Goal: Task Accomplishment & Management: Use online tool/utility

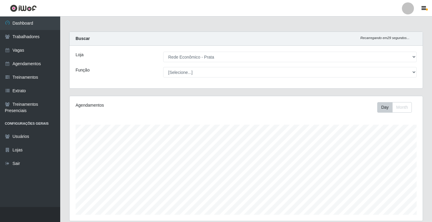
select select "192"
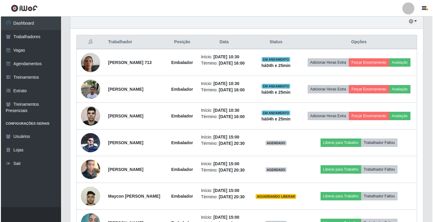
scroll to position [221, 0]
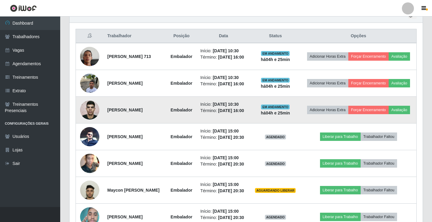
click at [93, 119] on img at bounding box center [89, 110] width 19 height 26
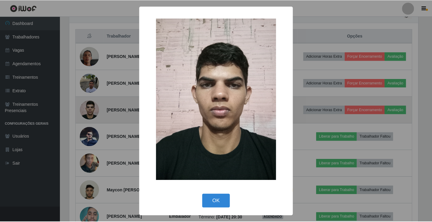
scroll to position [125, 350]
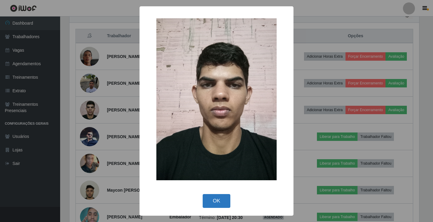
click at [218, 196] on button "OK" at bounding box center [217, 201] width 28 height 14
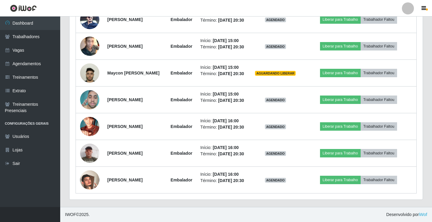
scroll to position [371, 0]
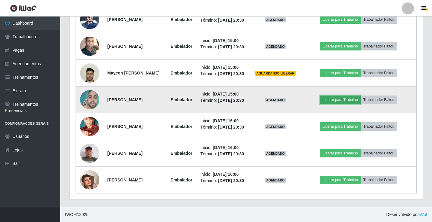
click at [333, 96] on button "Liberar para Trabalho" at bounding box center [340, 100] width 41 height 8
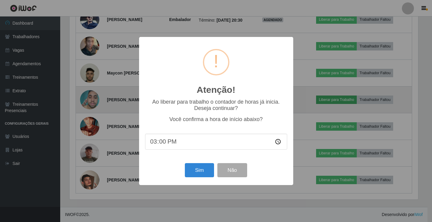
scroll to position [125, 350]
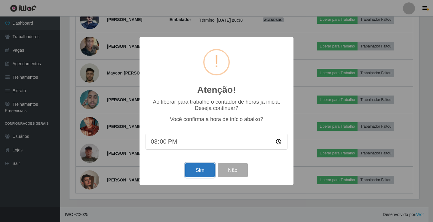
click at [200, 171] on button "Sim" at bounding box center [199, 170] width 29 height 14
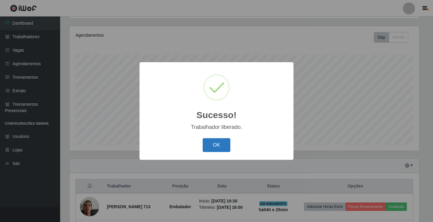
click at [216, 146] on button "OK" at bounding box center [217, 145] width 28 height 14
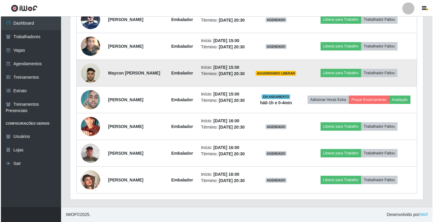
scroll to position [331, 0]
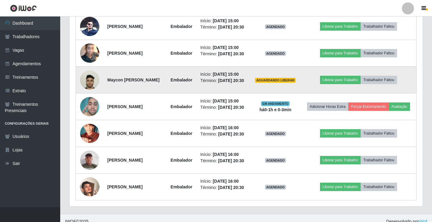
click at [92, 97] on img at bounding box center [89, 80] width 19 height 34
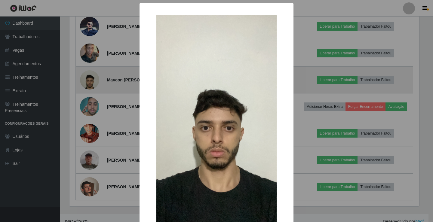
scroll to position [125, 350]
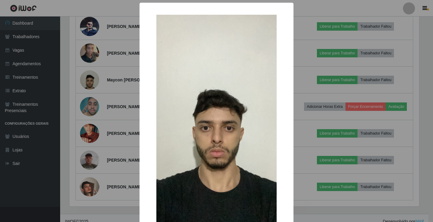
click at [213, 43] on img at bounding box center [217, 122] width 120 height 214
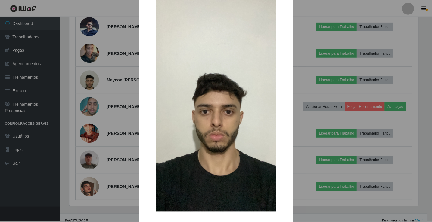
scroll to position [44, 0]
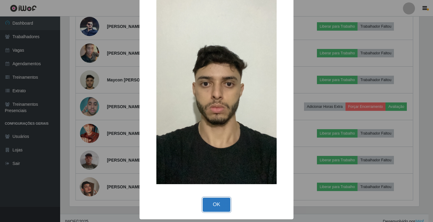
click at [213, 204] on button "OK" at bounding box center [217, 205] width 28 height 14
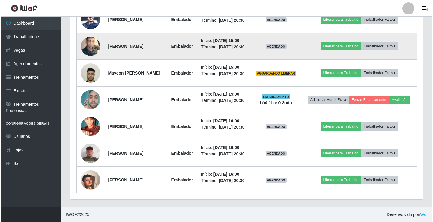
scroll to position [383, 0]
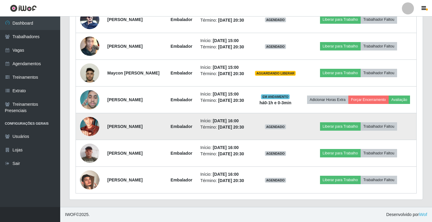
click at [85, 110] on img at bounding box center [89, 127] width 19 height 34
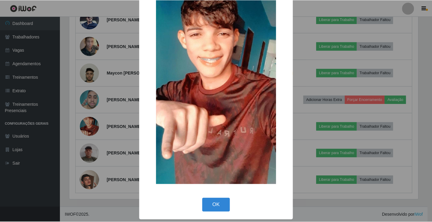
scroll to position [44, 0]
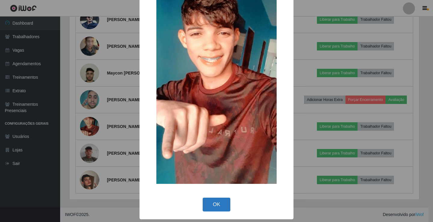
click at [218, 203] on button "OK" at bounding box center [217, 205] width 28 height 14
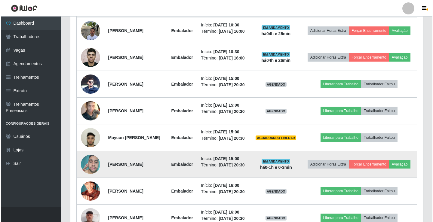
scroll to position [263, 0]
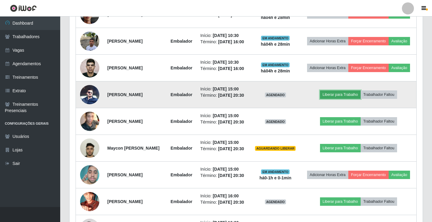
click at [342, 99] on button "Liberar para Trabalho" at bounding box center [340, 95] width 41 height 8
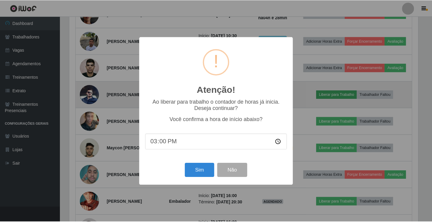
scroll to position [125, 350]
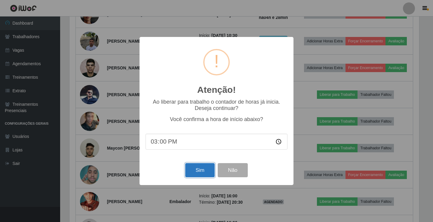
click at [198, 175] on button "Sim" at bounding box center [199, 170] width 29 height 14
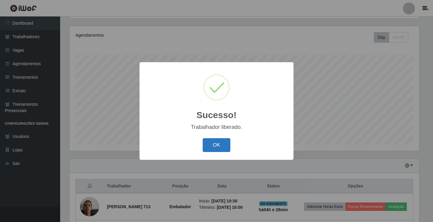
click at [228, 145] on button "OK" at bounding box center [217, 145] width 28 height 14
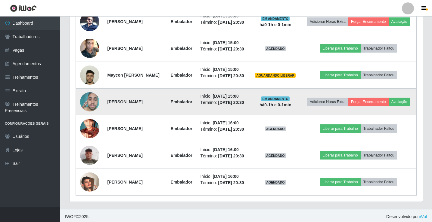
scroll to position [341, 0]
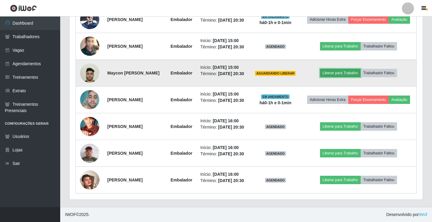
click at [339, 77] on button "Liberar para Trabalho" at bounding box center [340, 73] width 41 height 8
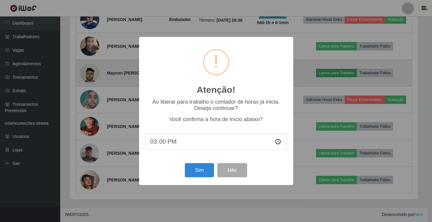
scroll to position [125, 350]
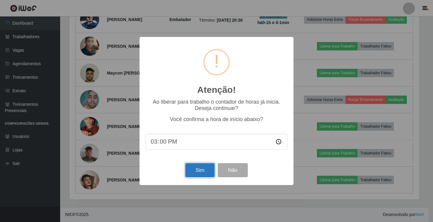
click at [199, 168] on button "Sim" at bounding box center [199, 170] width 29 height 14
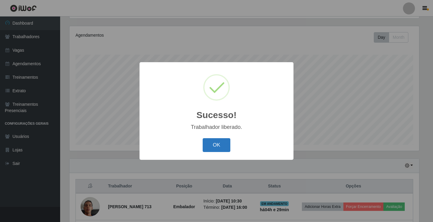
click at [209, 147] on button "OK" at bounding box center [217, 145] width 28 height 14
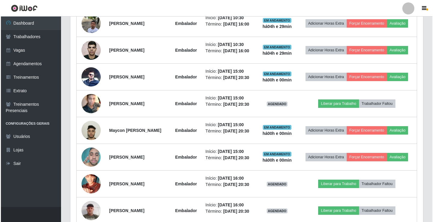
scroll to position [281, 0]
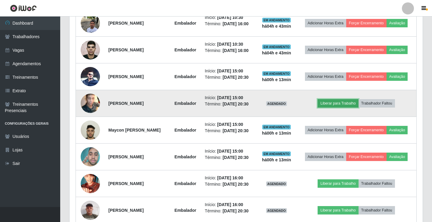
click at [339, 103] on button "Liberar para Trabalho" at bounding box center [338, 103] width 41 height 8
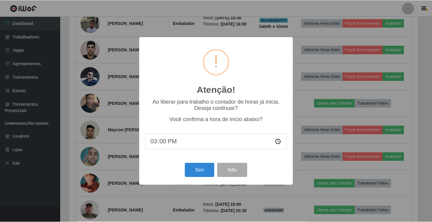
scroll to position [125, 350]
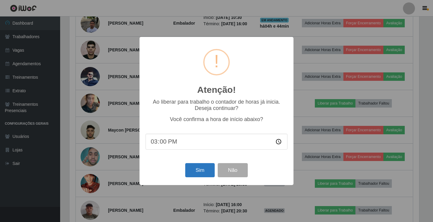
click at [186, 169] on div "Sim Não" at bounding box center [217, 170] width 142 height 17
click at [191, 168] on button "Sim" at bounding box center [199, 170] width 29 height 14
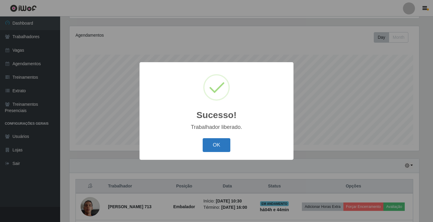
click at [225, 144] on button "OK" at bounding box center [217, 145] width 28 height 14
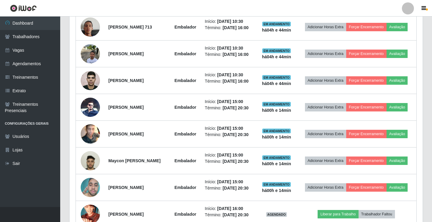
scroll to position [251, 0]
